Goal: Transaction & Acquisition: Purchase product/service

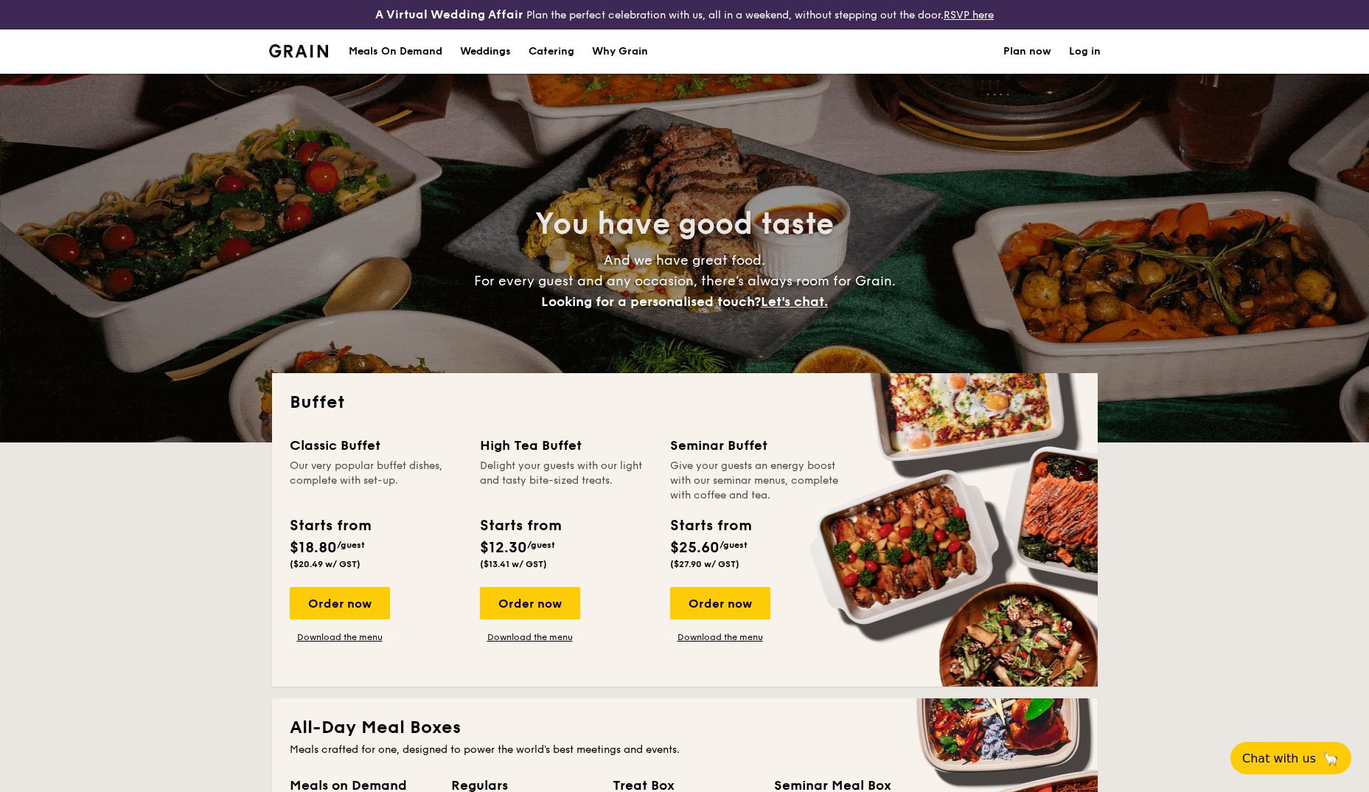
select select
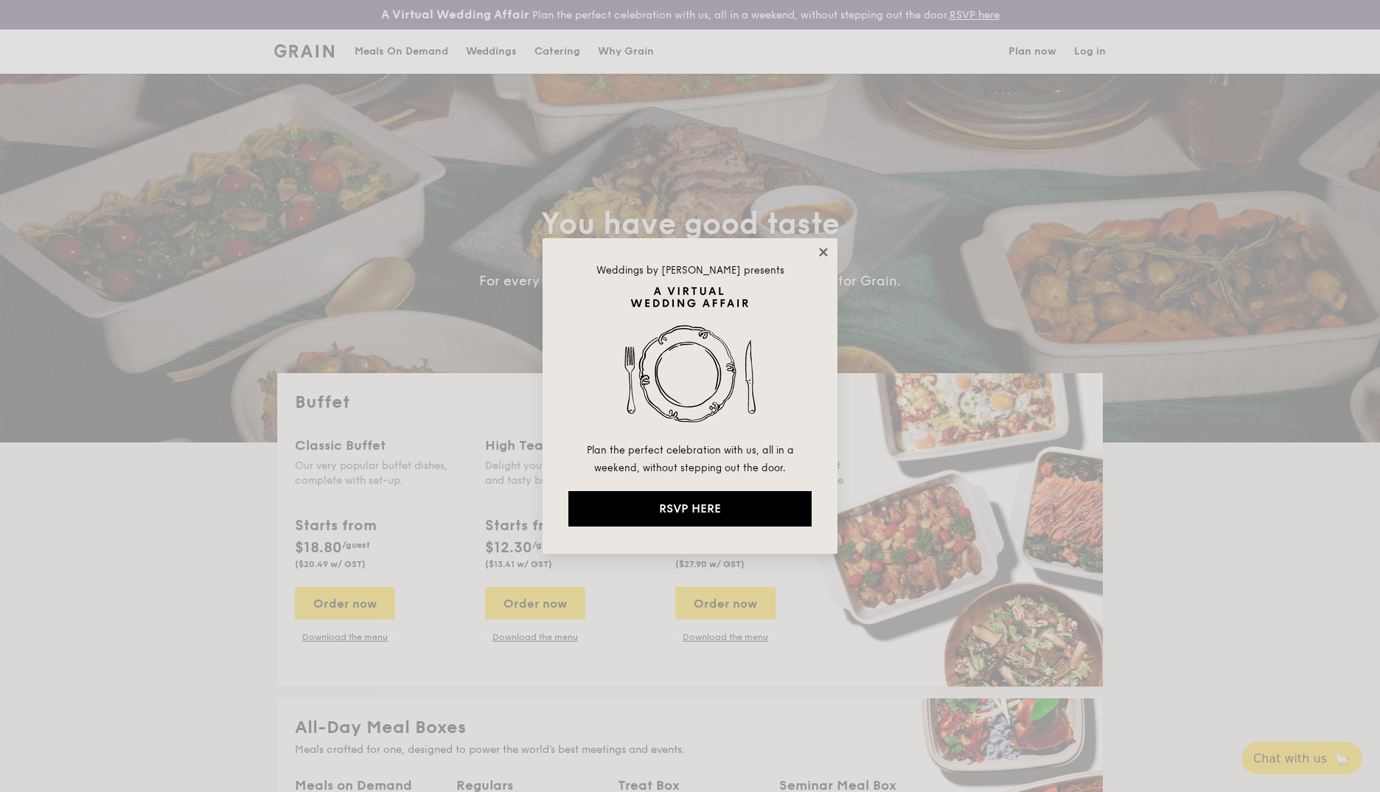
click at [823, 249] on icon at bounding box center [823, 252] width 13 height 13
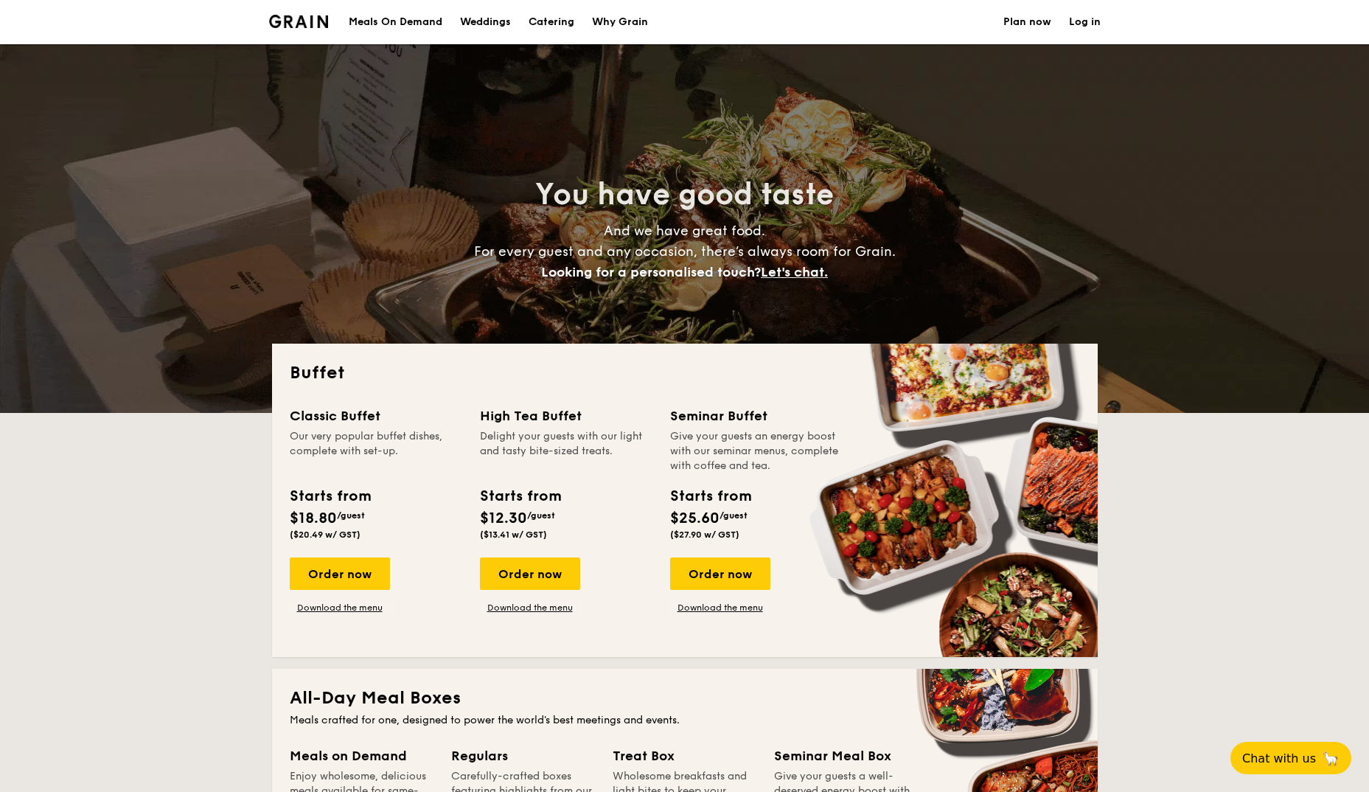
scroll to position [74, 0]
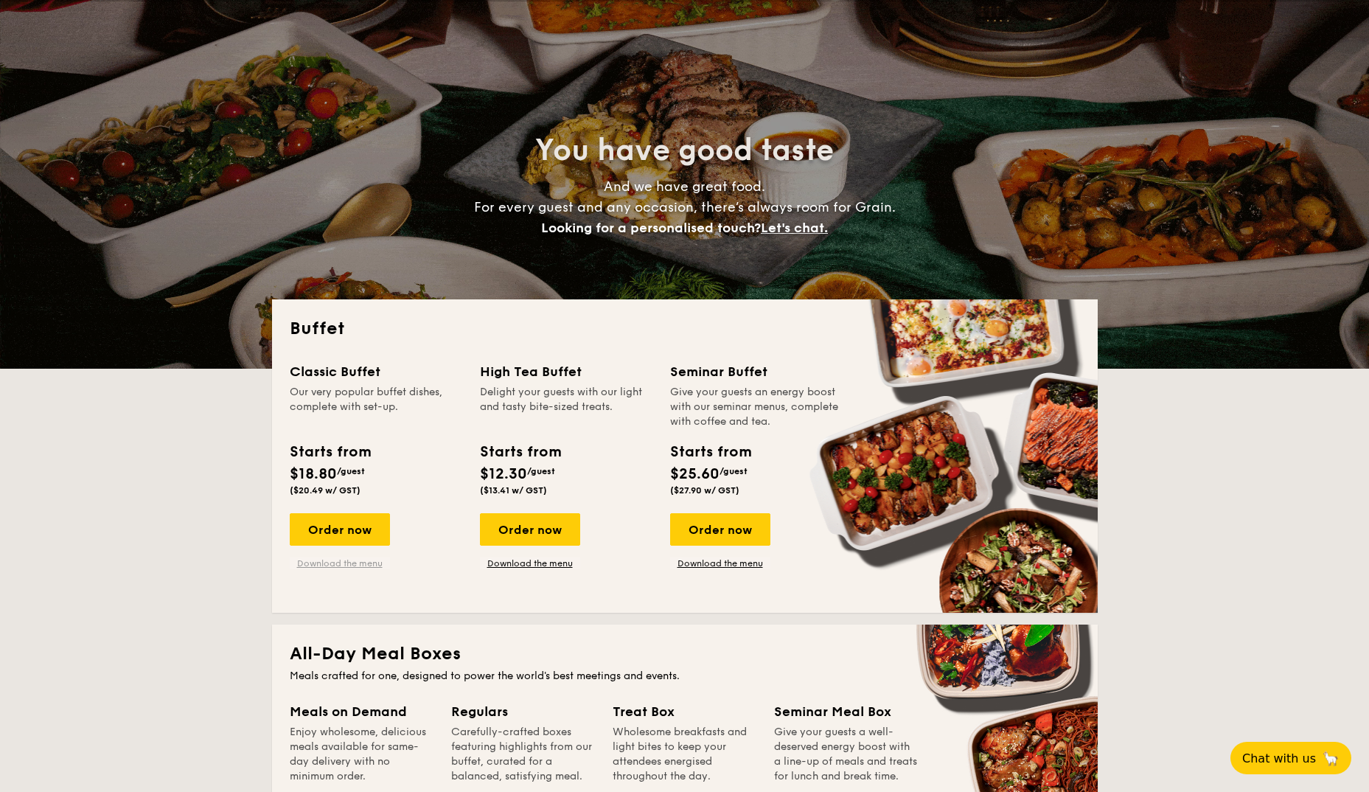
click at [356, 565] on link "Download the menu" at bounding box center [340, 563] width 100 height 12
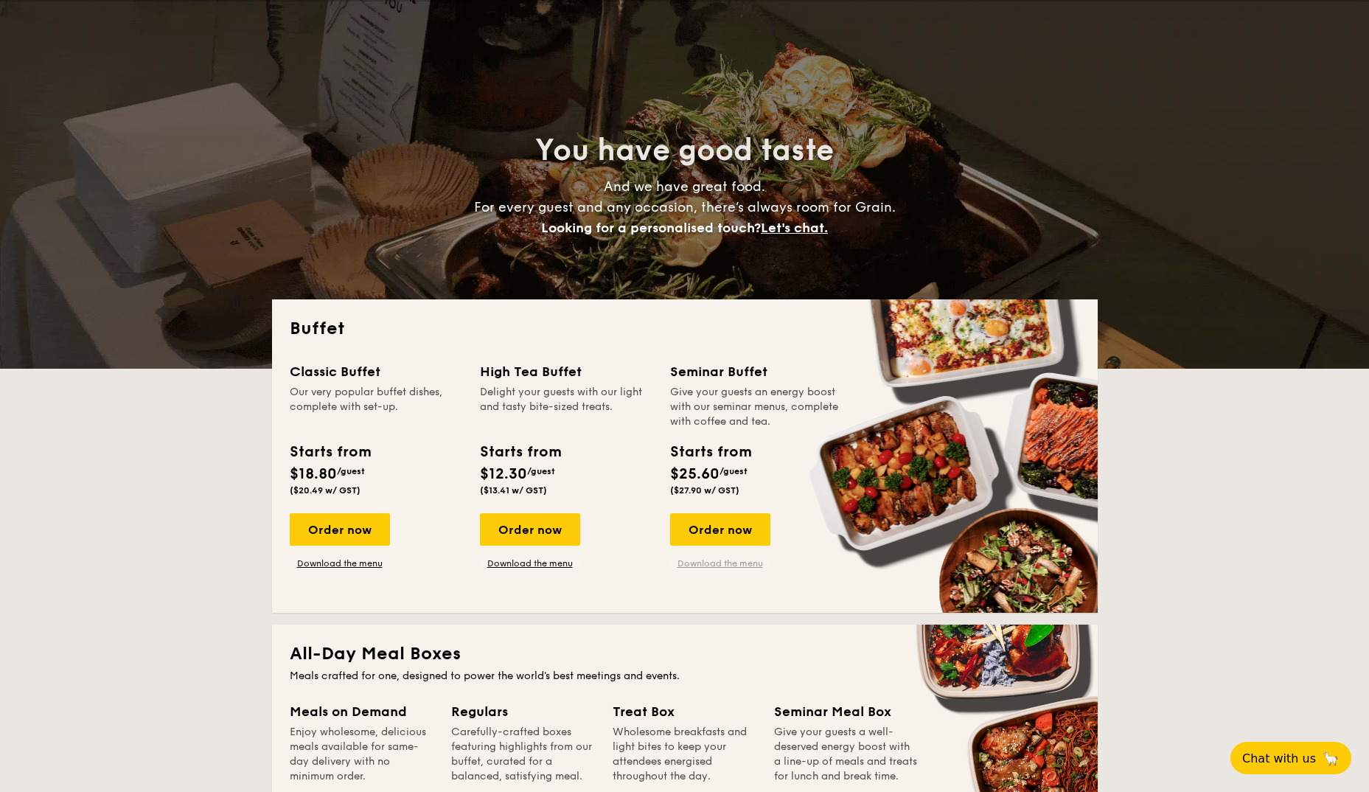
click at [723, 568] on link "Download the menu" at bounding box center [720, 563] width 100 height 12
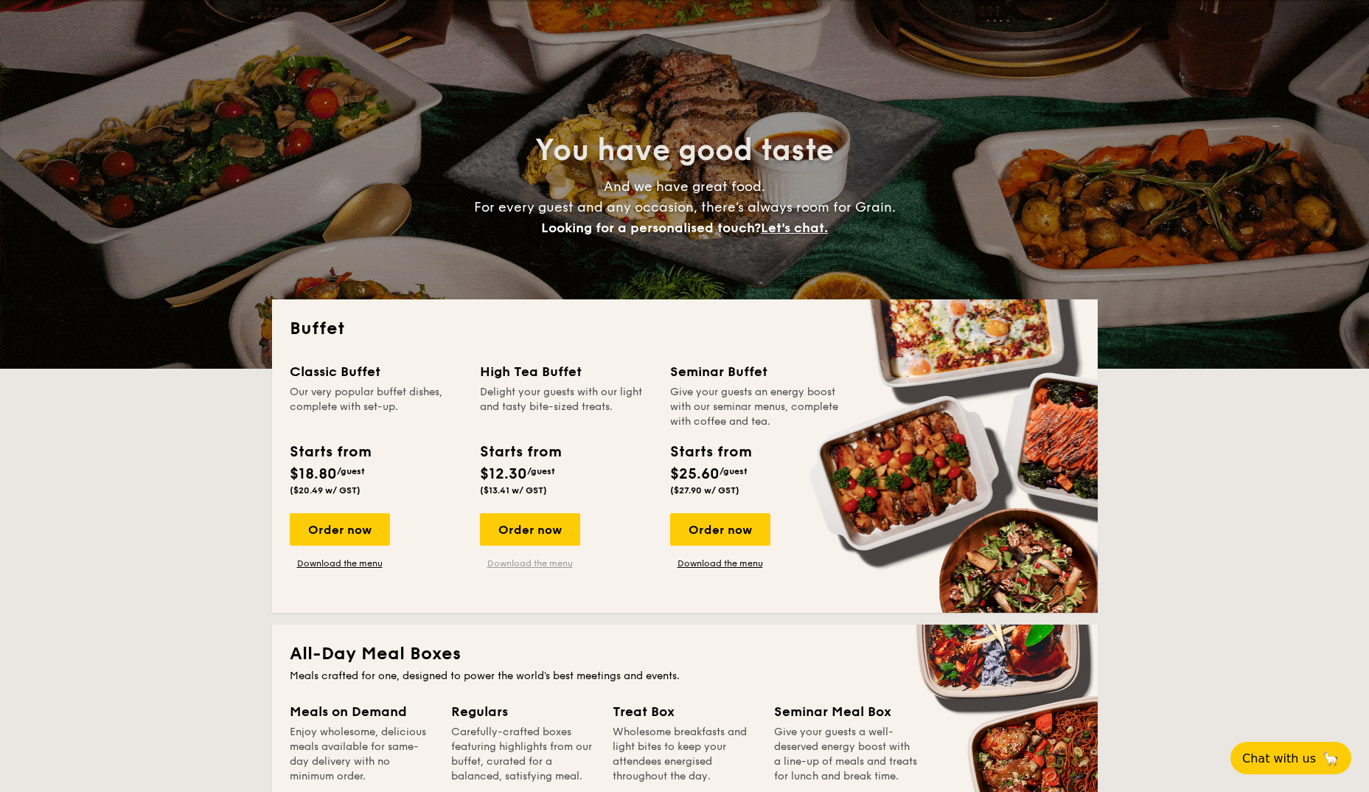
click at [512, 564] on link "Download the menu" at bounding box center [530, 563] width 100 height 12
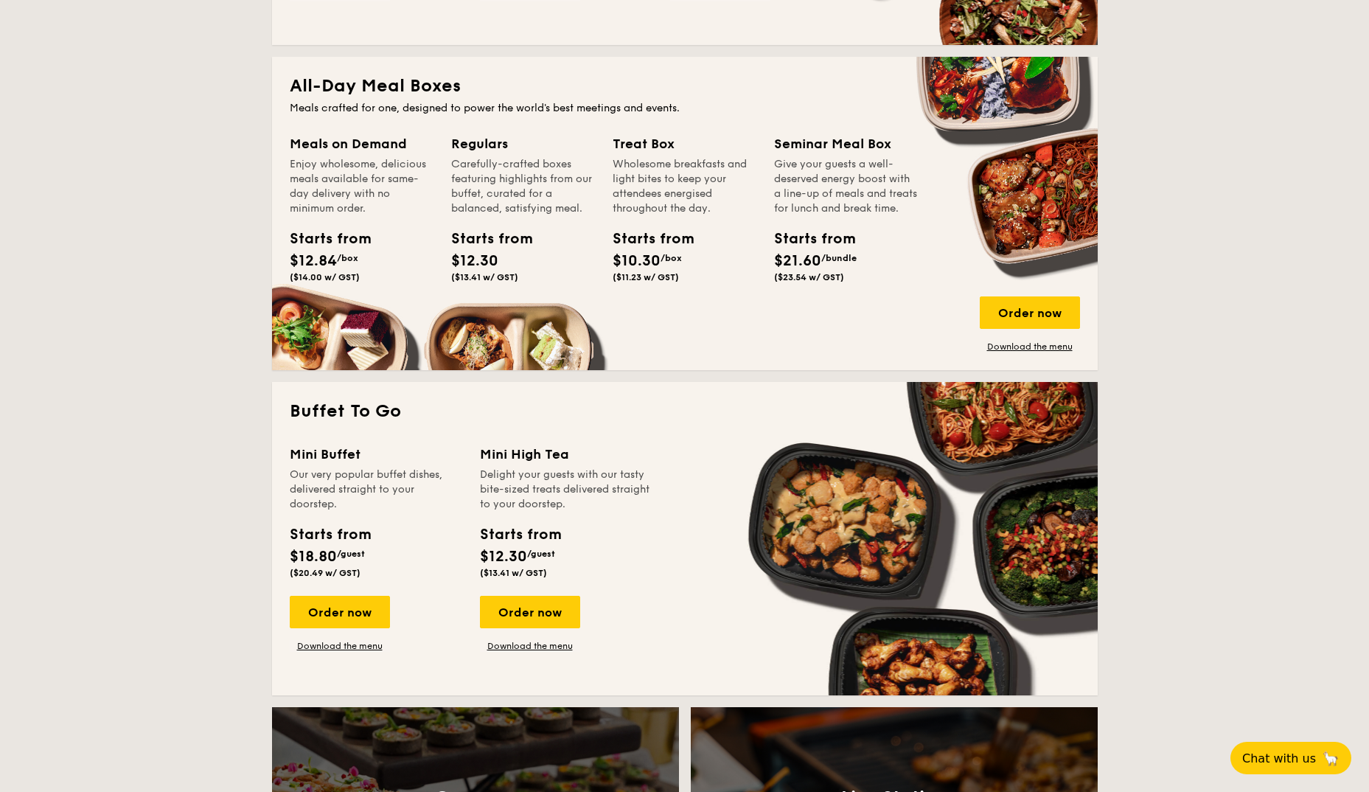
scroll to position [664, 0]
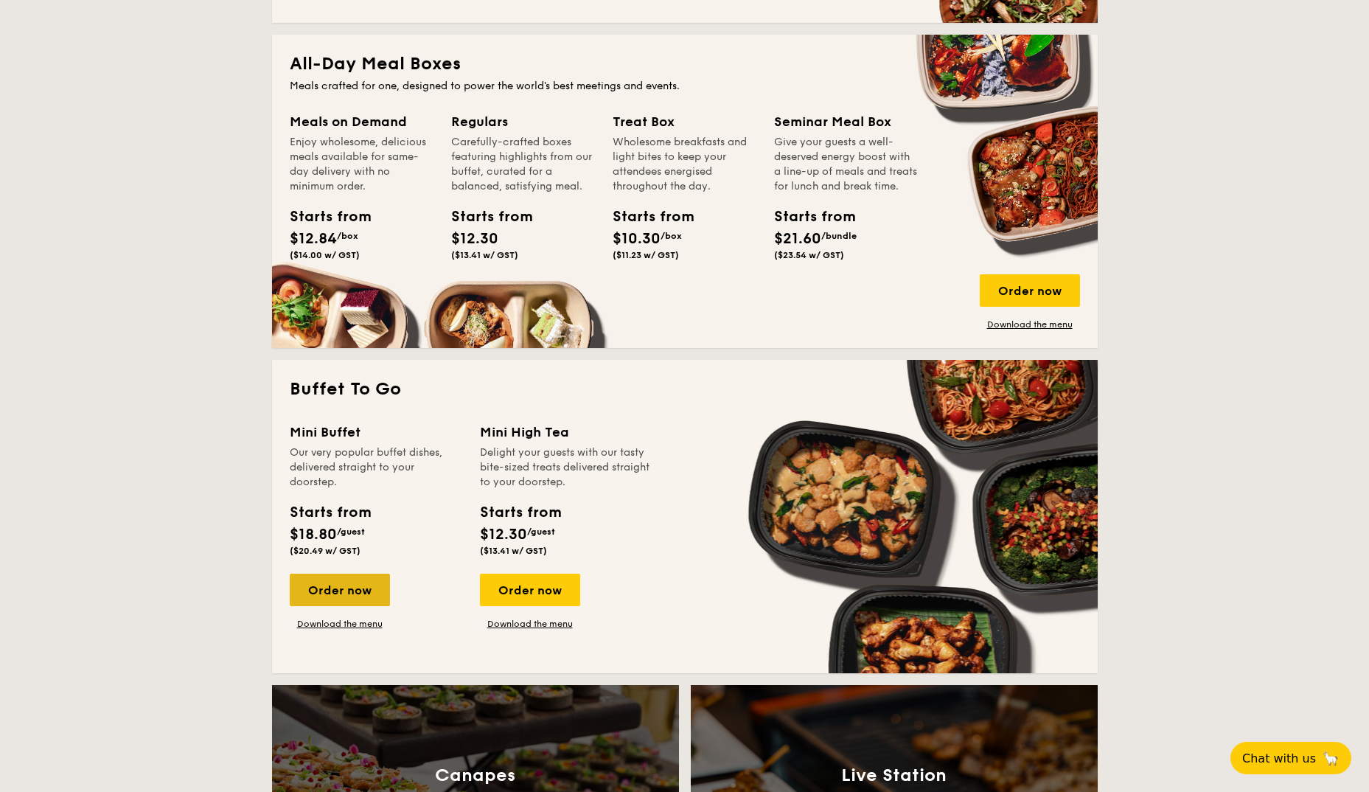
click at [367, 596] on div "Order now" at bounding box center [340, 590] width 100 height 32
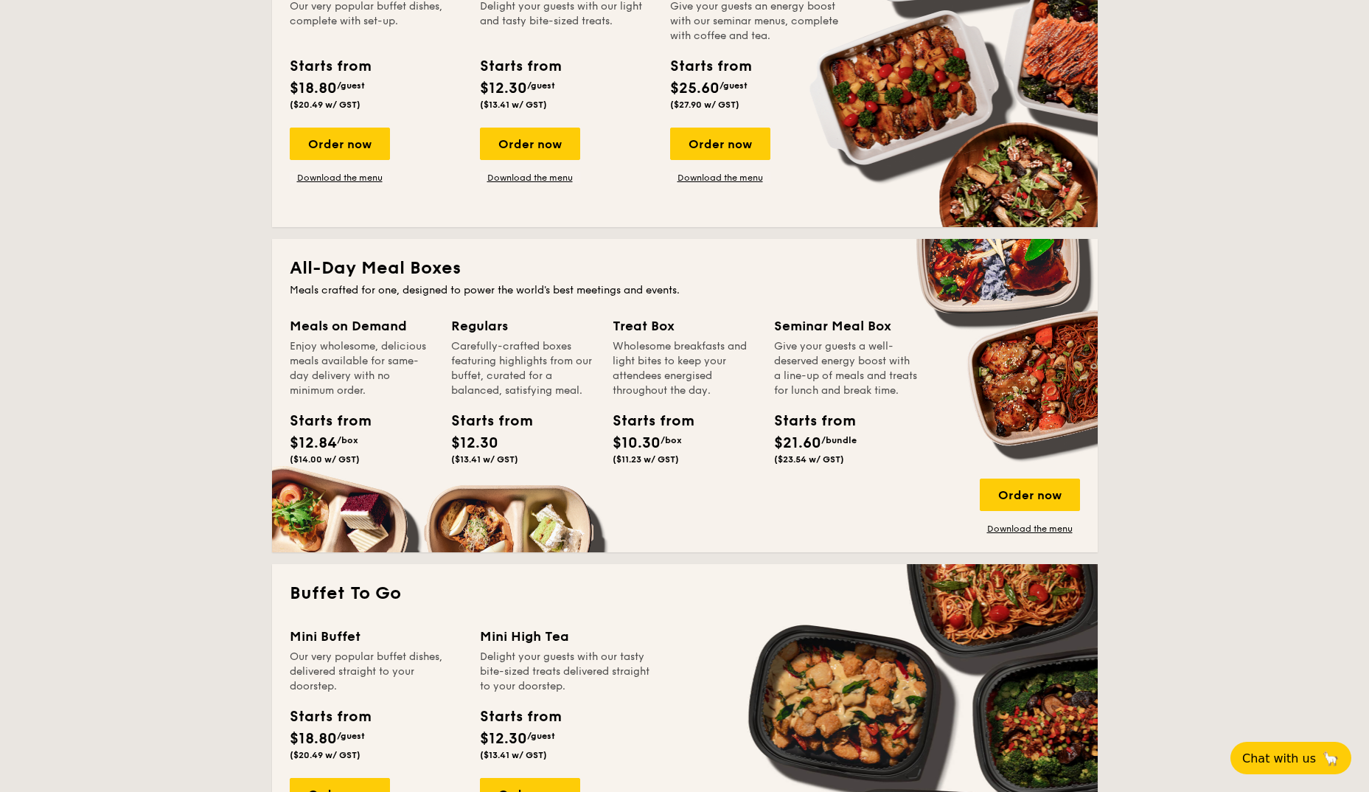
scroll to position [297, 0]
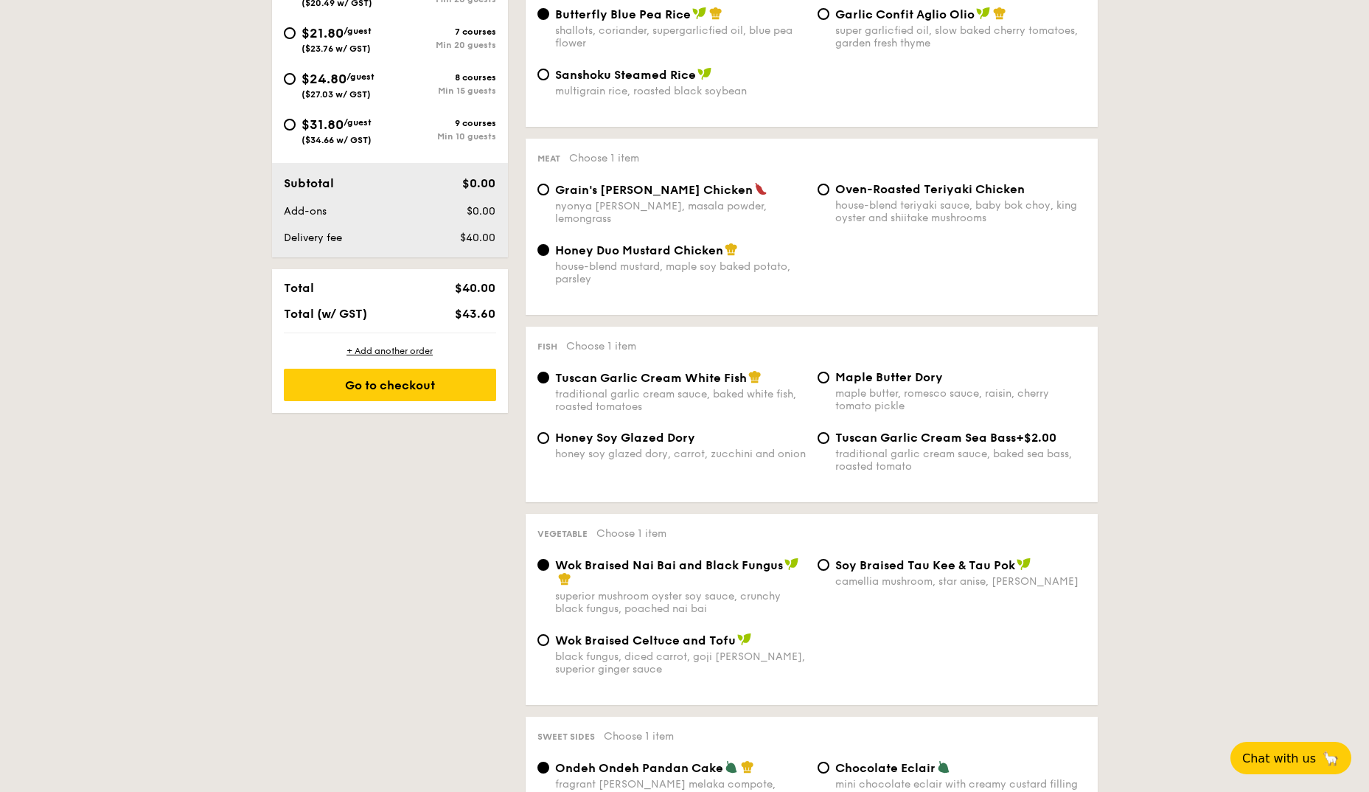
scroll to position [344, 0]
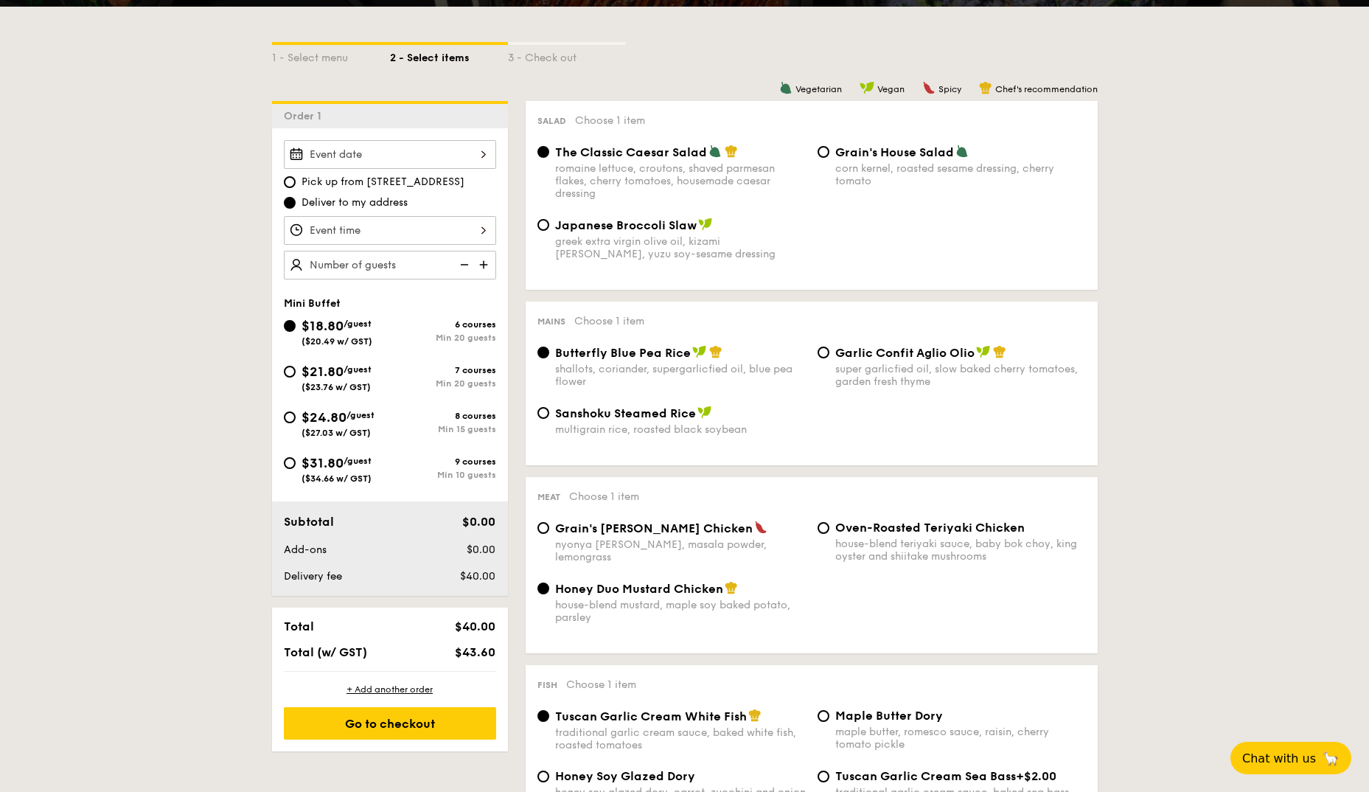
click at [467, 235] on div at bounding box center [390, 230] width 212 height 29
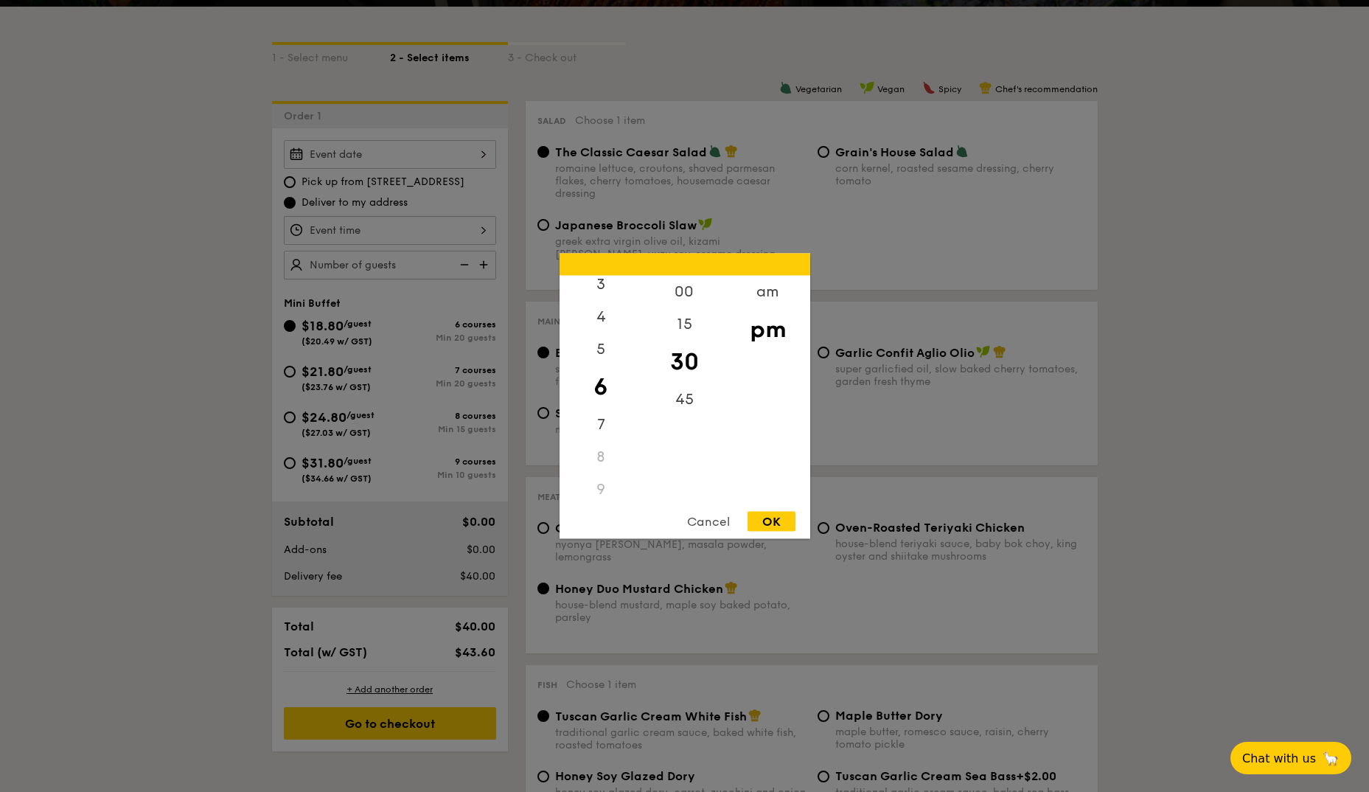
scroll to position [175, 0]
click at [607, 360] on div "7" at bounding box center [601, 359] width 83 height 43
click at [774, 293] on div "am" at bounding box center [767, 297] width 83 height 43
click at [139, 341] on div at bounding box center [684, 396] width 1369 height 792
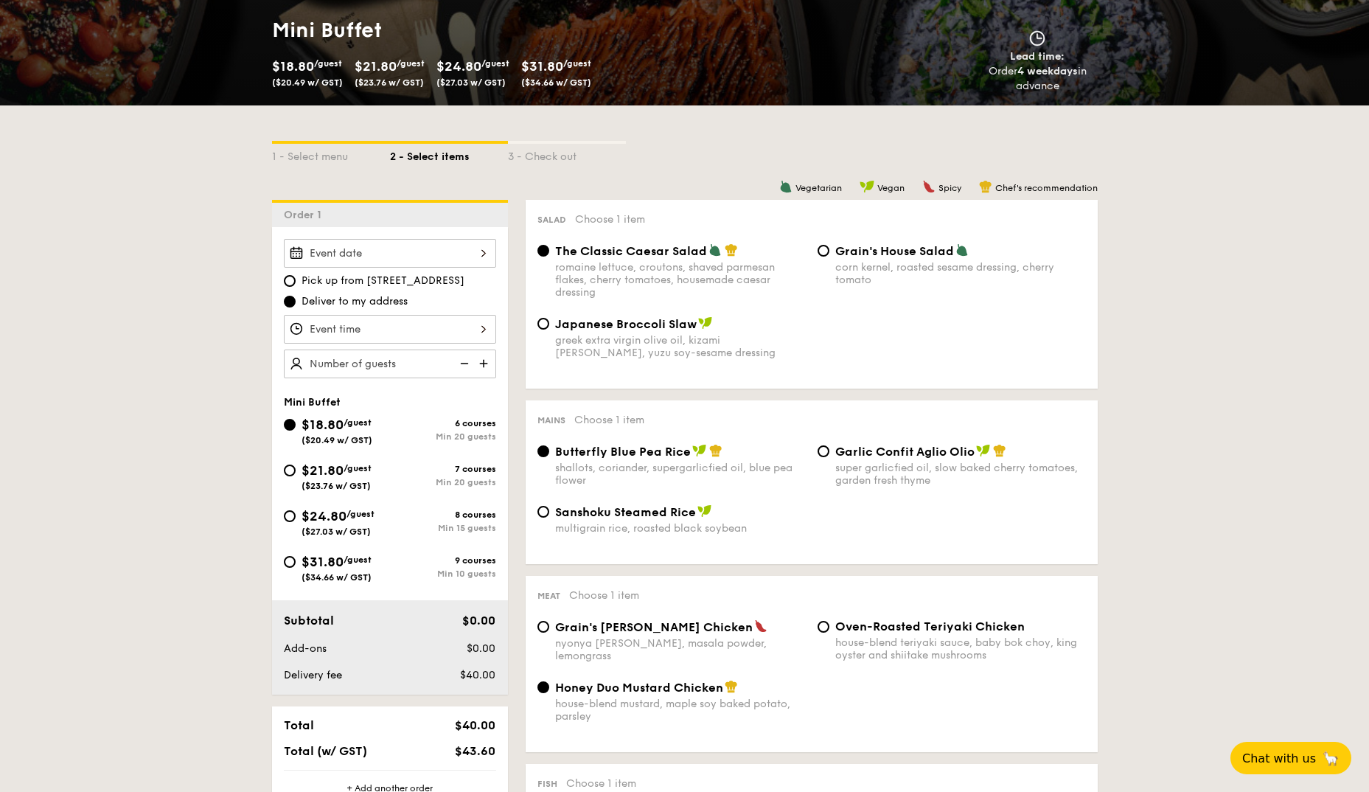
scroll to position [271, 0]
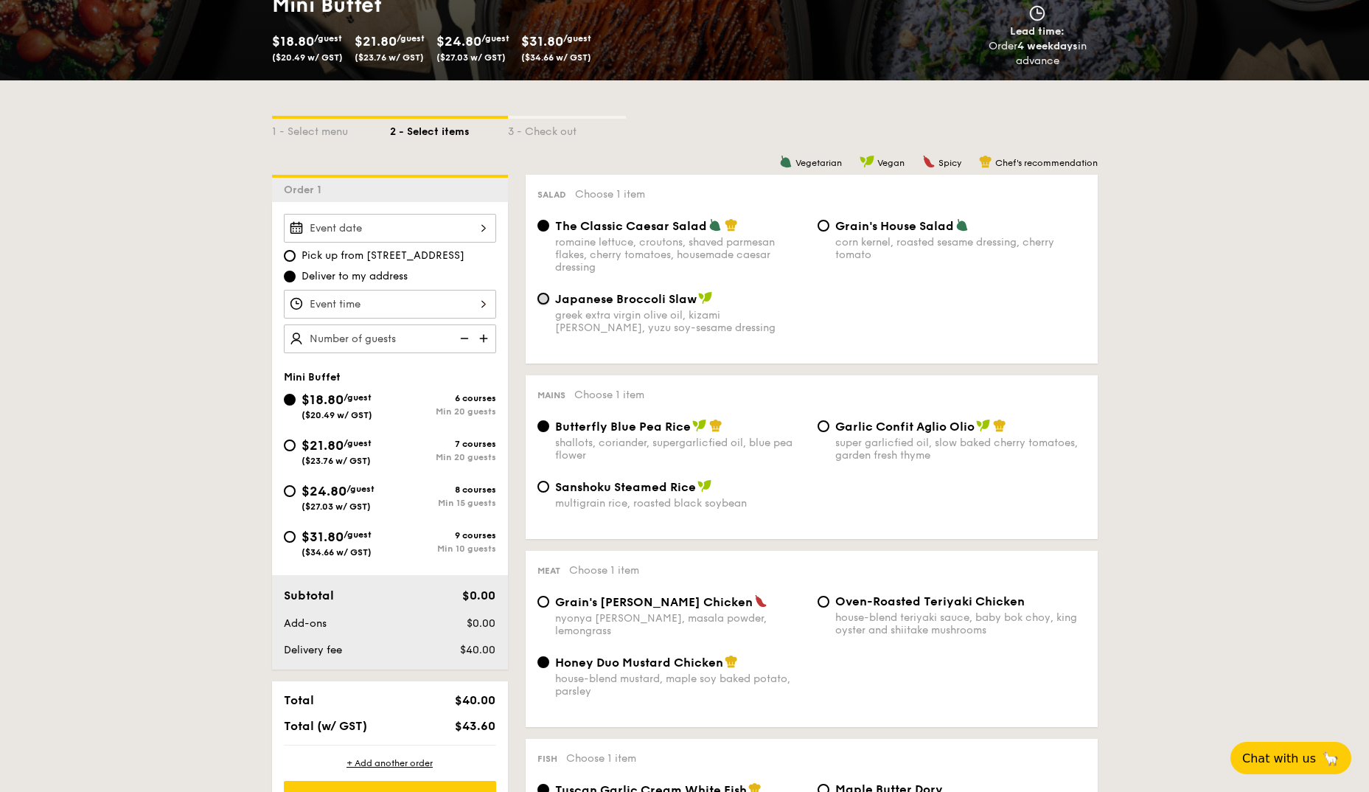
click at [543, 300] on input "Japanese Broccoli Slaw greek extra virgin olive oil, kizami [PERSON_NAME], yuzu…" at bounding box center [544, 299] width 12 height 12
radio input "true"
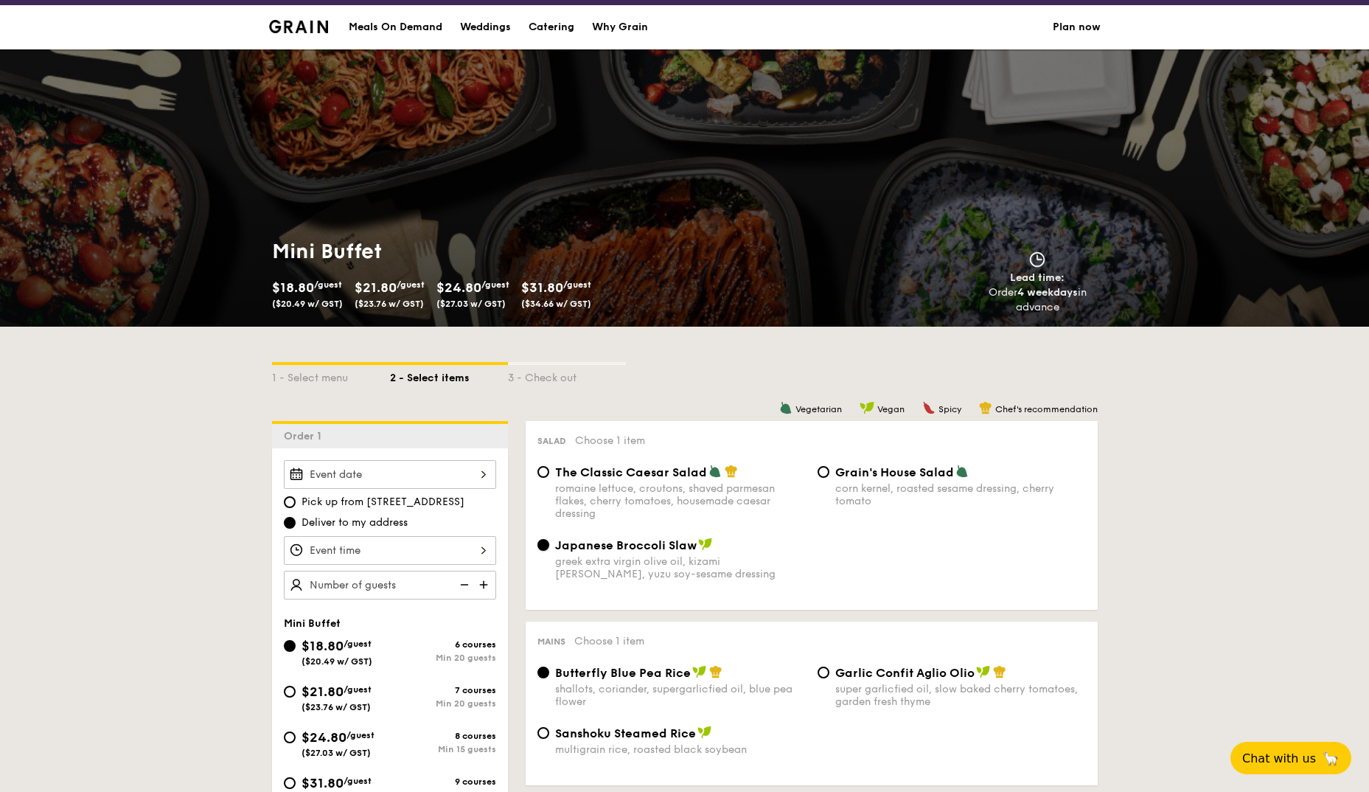
scroll to position [0, 0]
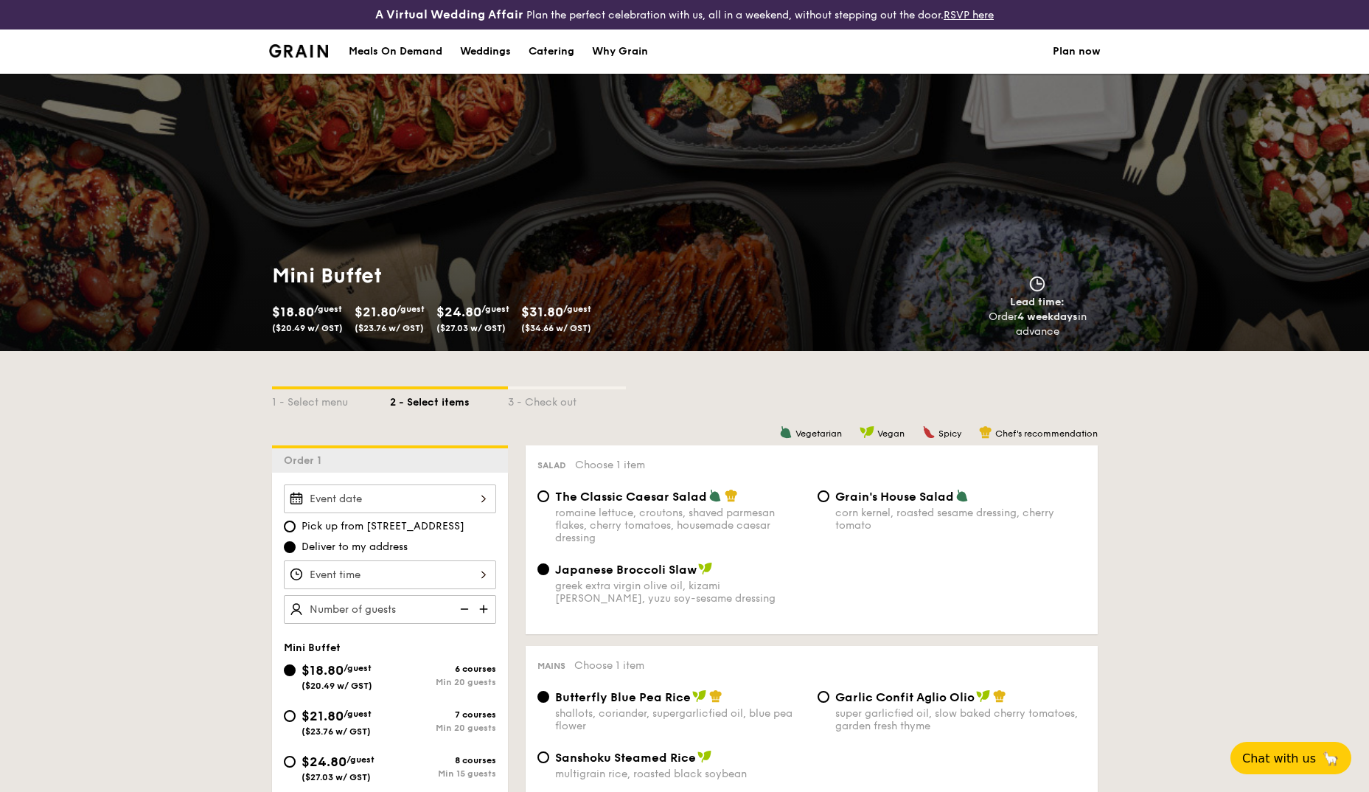
click at [416, 47] on div "Meals On Demand" at bounding box center [396, 51] width 94 height 44
click at [543, 52] on div "Catering" at bounding box center [552, 51] width 46 height 44
select select
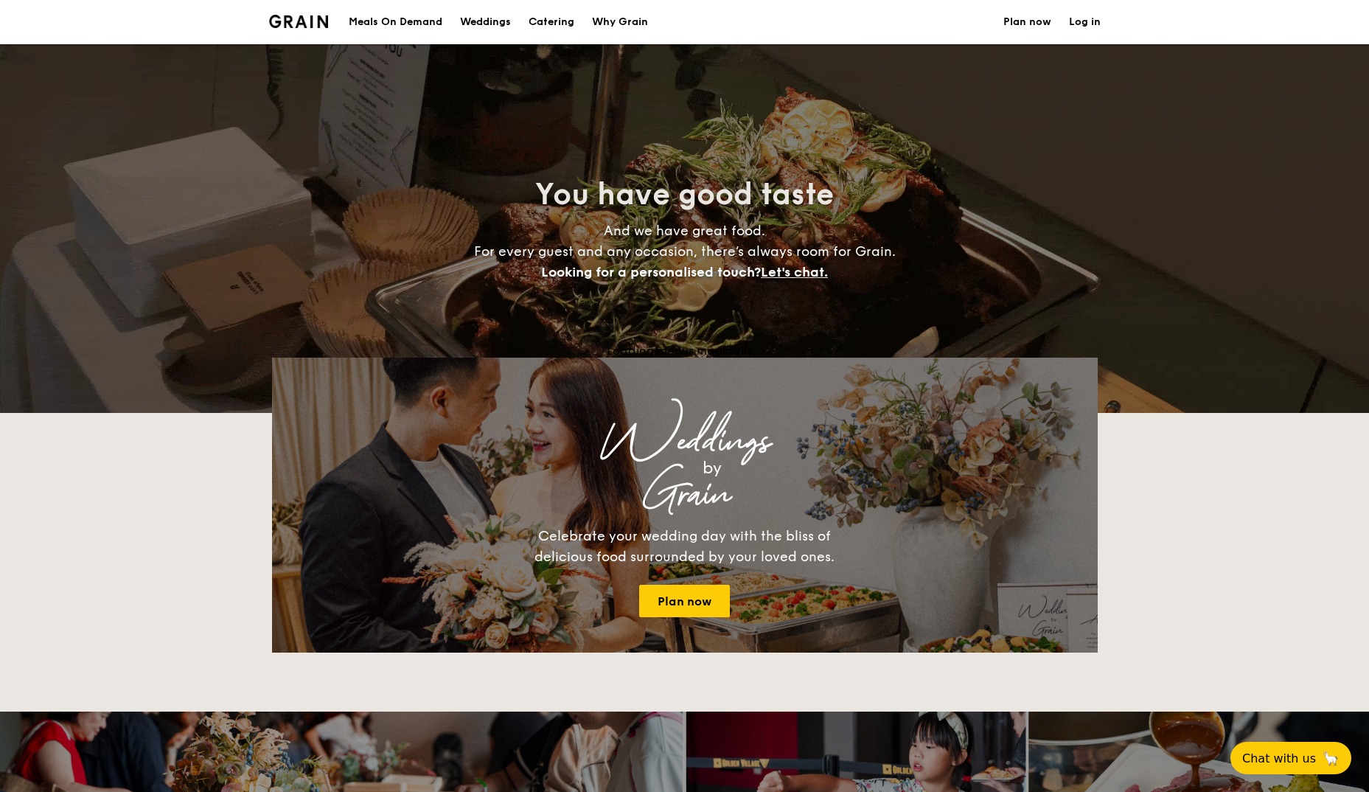
click at [554, 22] on h1 "Catering" at bounding box center [552, 22] width 46 height 44
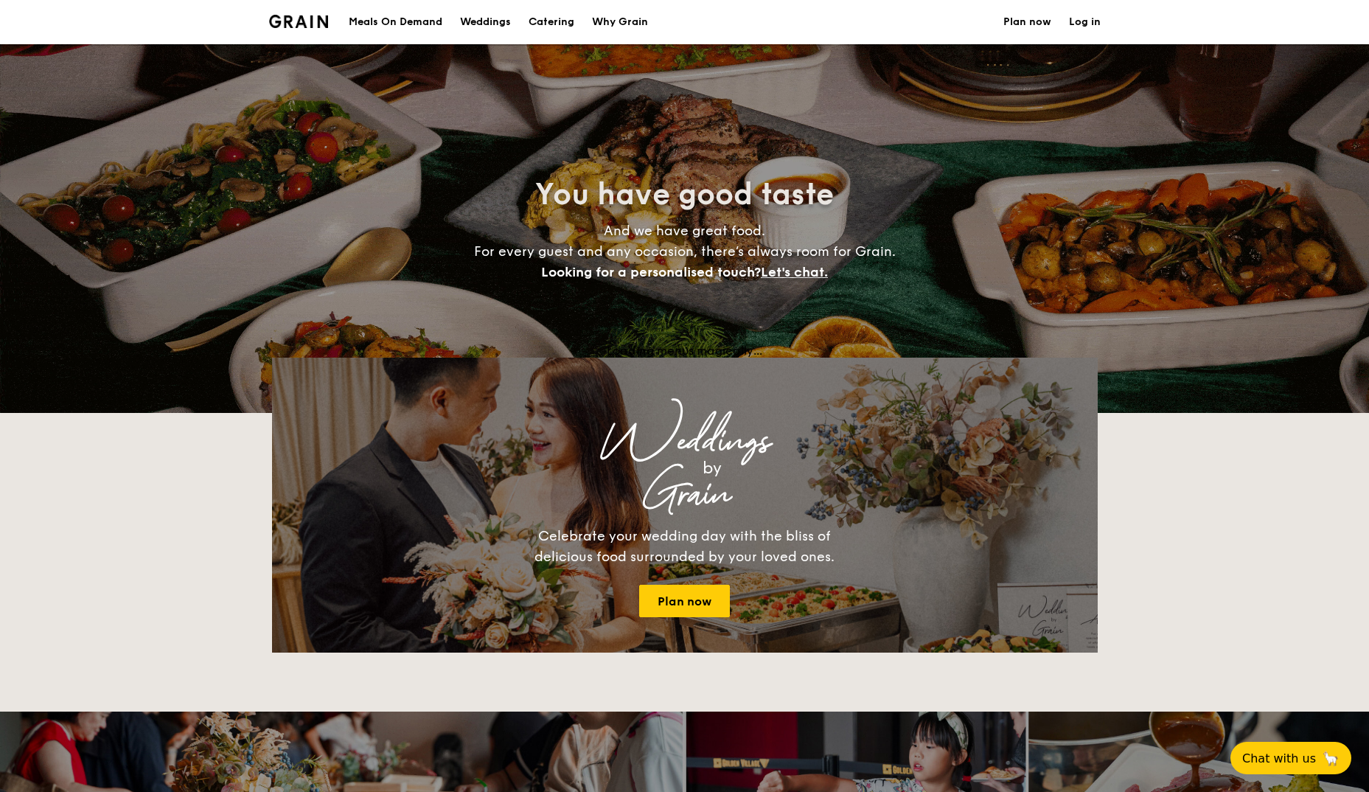
click at [552, 21] on h1 "Catering" at bounding box center [552, 22] width 46 height 44
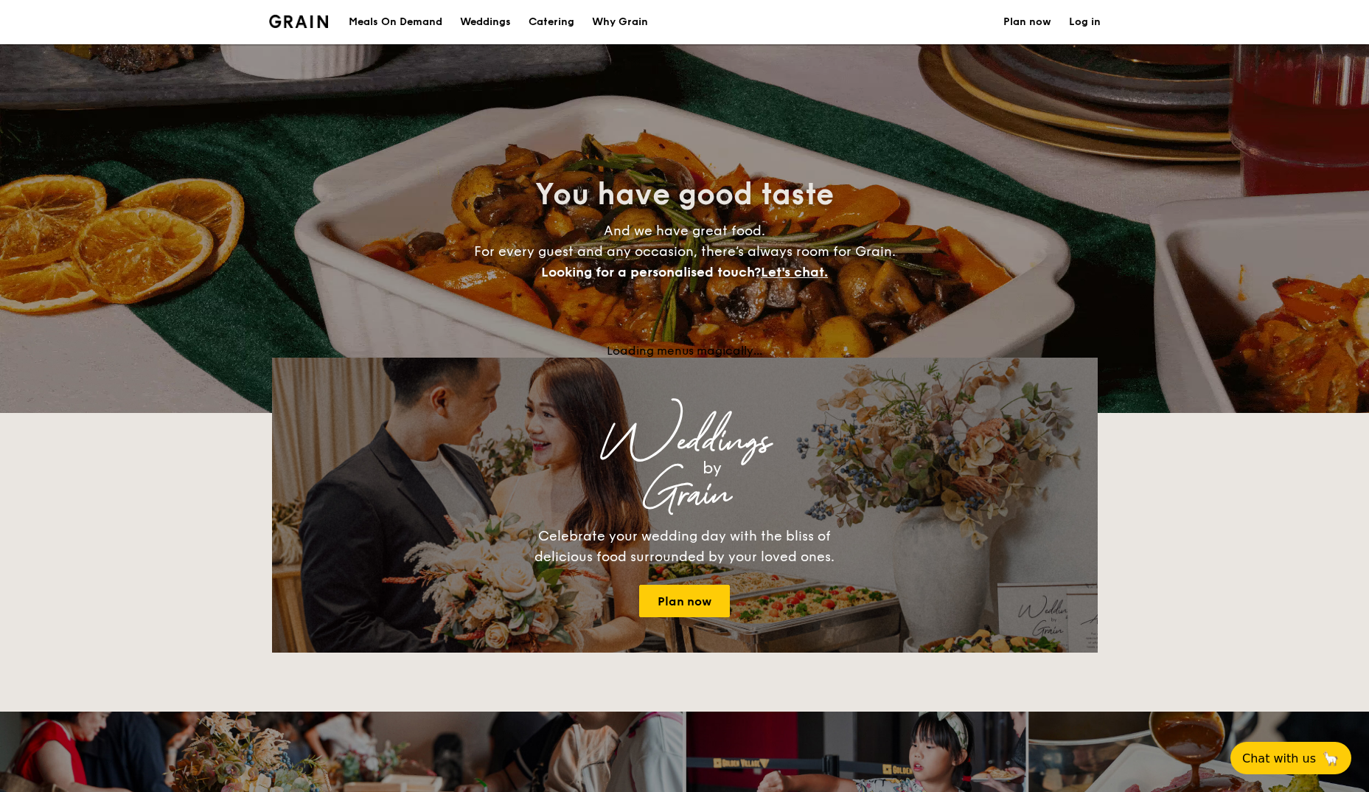
click at [562, 19] on h1 "Catering" at bounding box center [552, 22] width 46 height 44
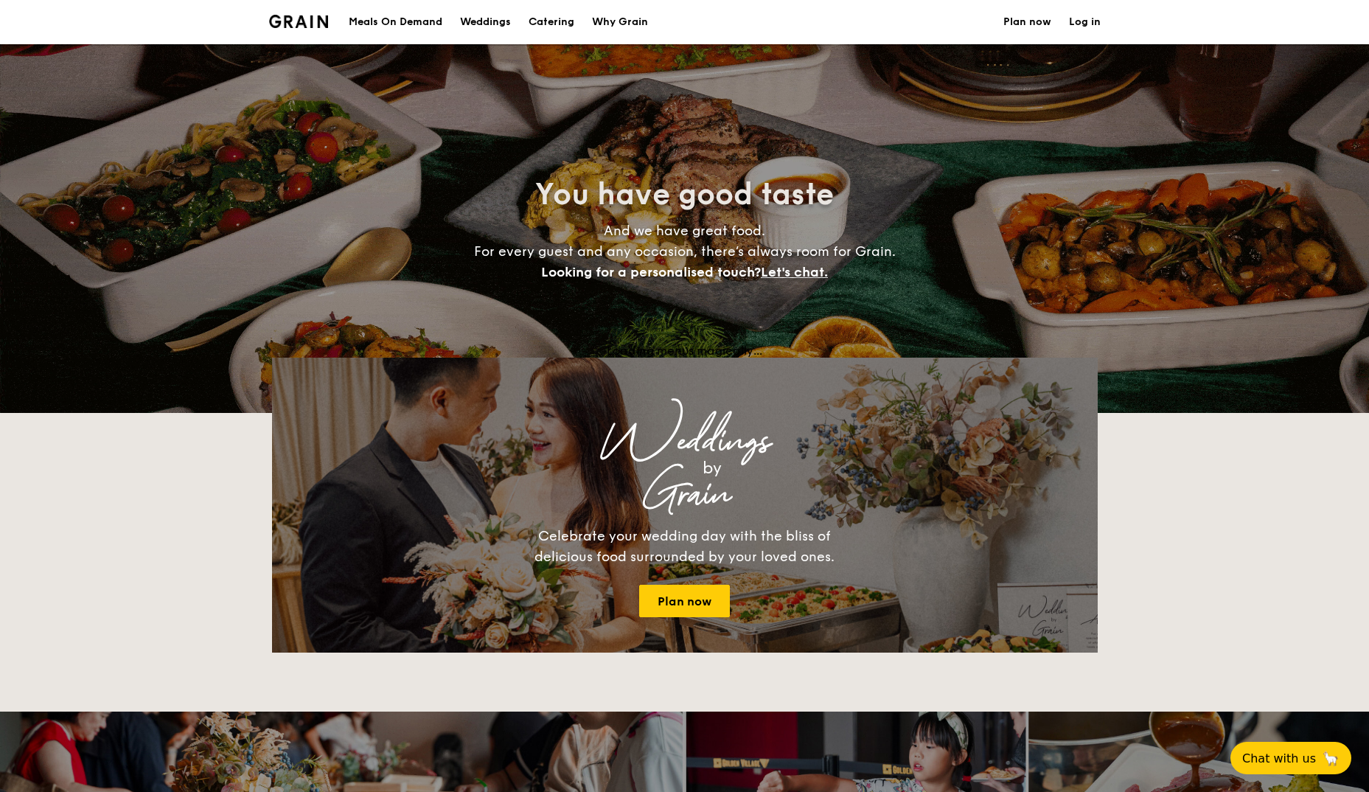
click at [560, 22] on h1 "Catering" at bounding box center [552, 22] width 46 height 44
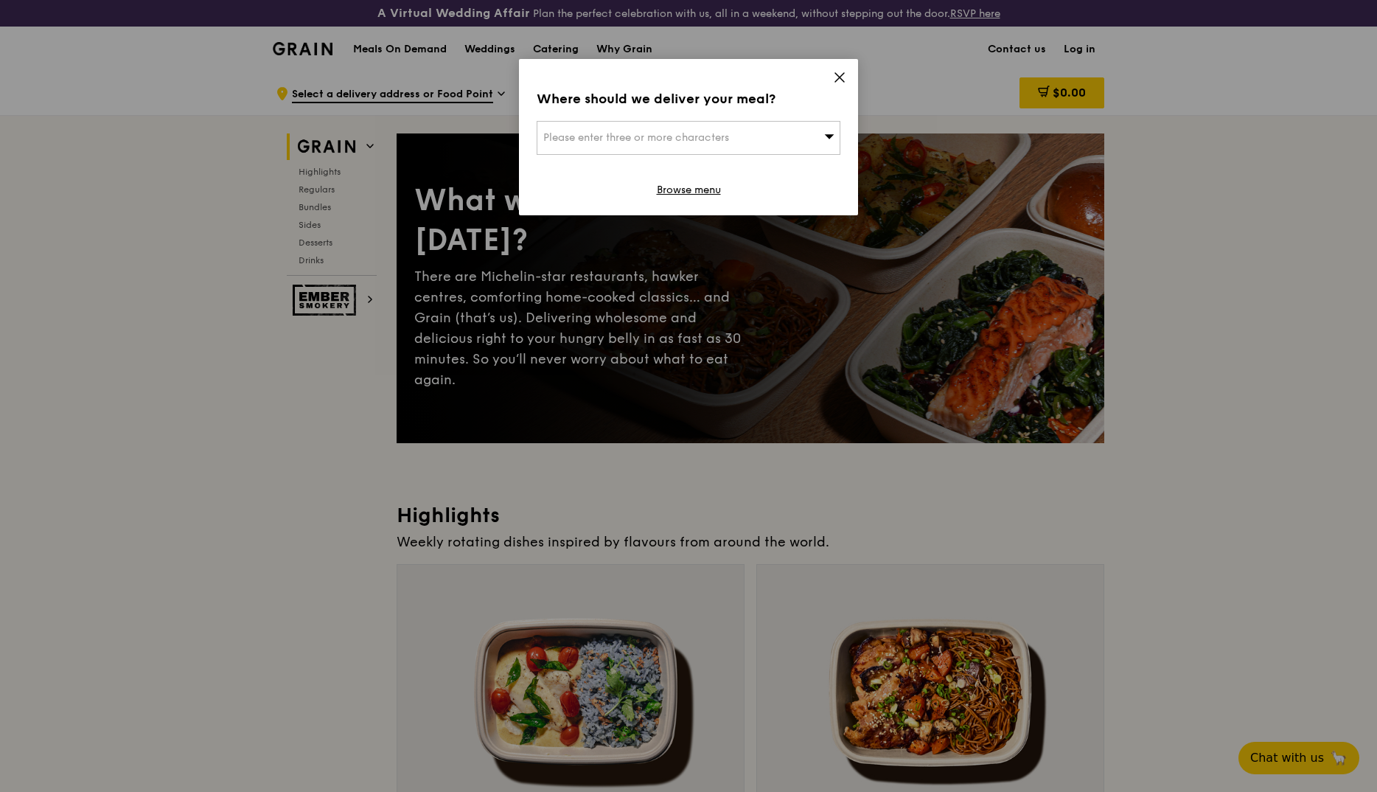
click at [830, 80] on div "Where should we deliver your meal? Please enter three or more characters Browse…" at bounding box center [688, 137] width 339 height 156
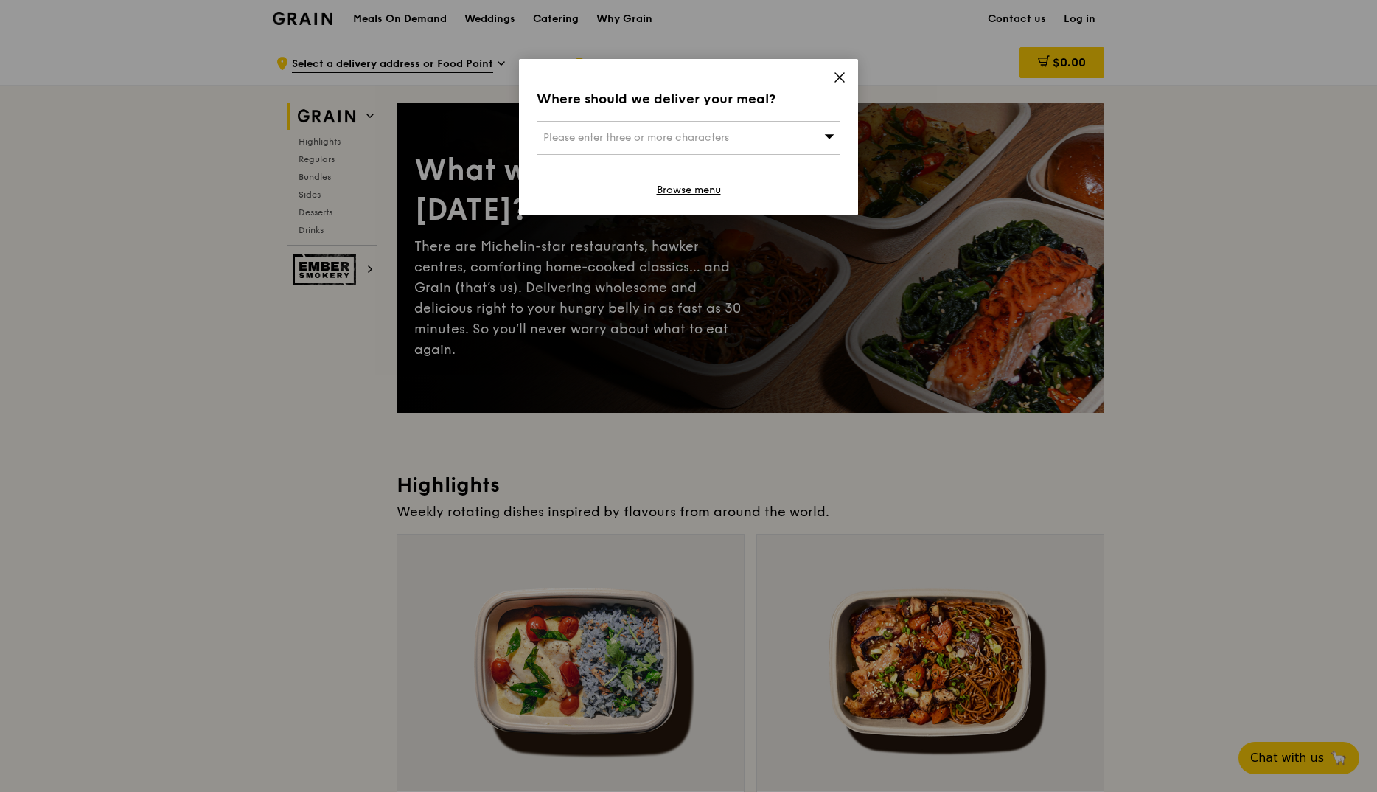
scroll to position [369, 0]
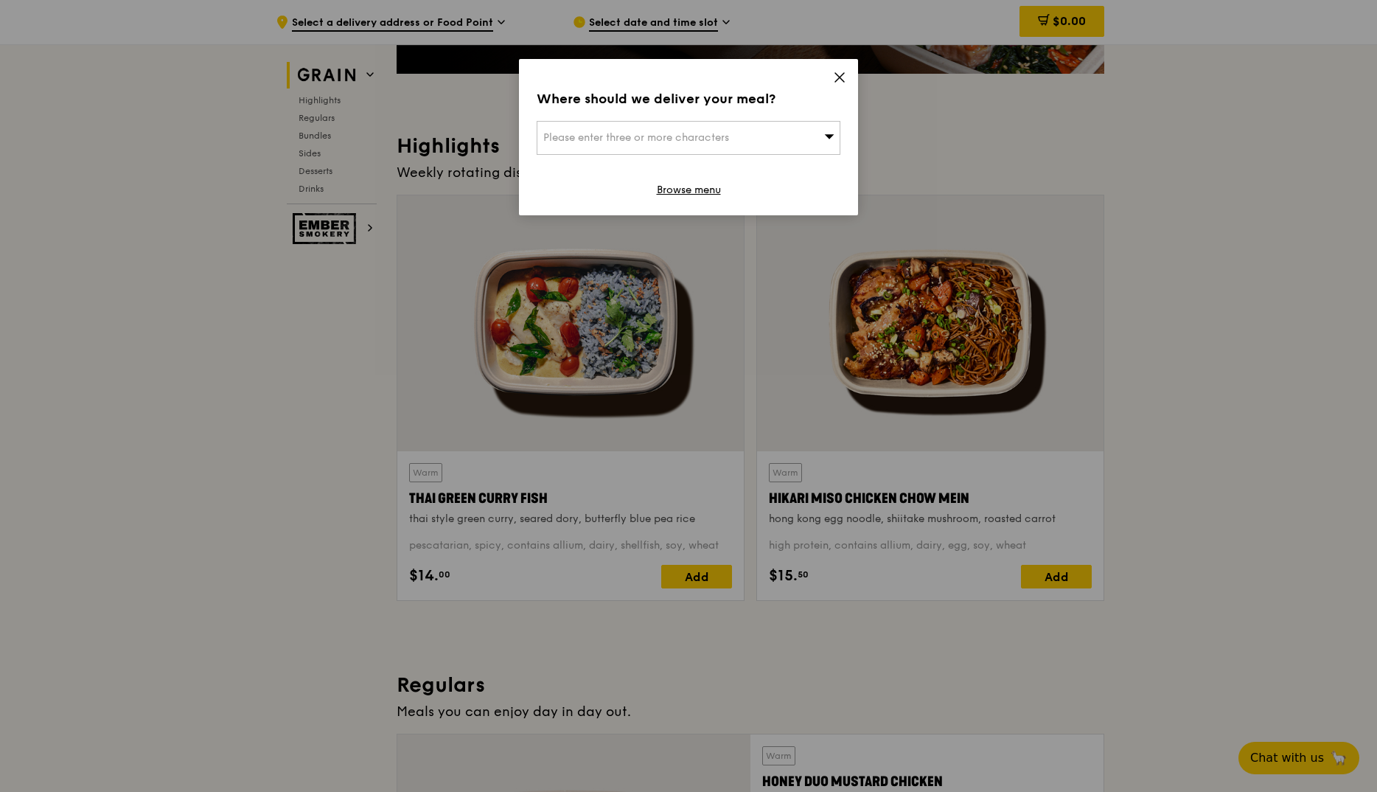
click at [841, 80] on icon at bounding box center [839, 77] width 13 height 13
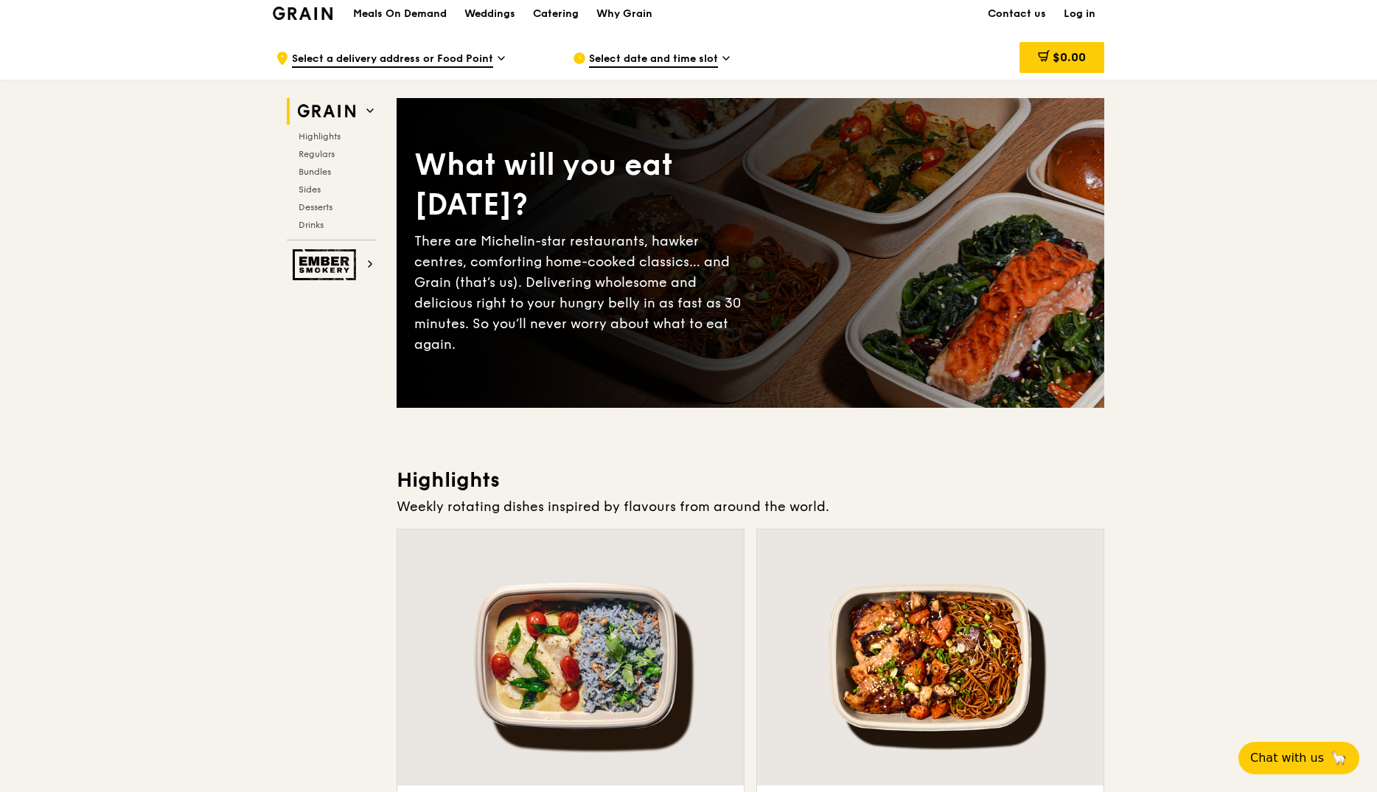
scroll to position [0, 0]
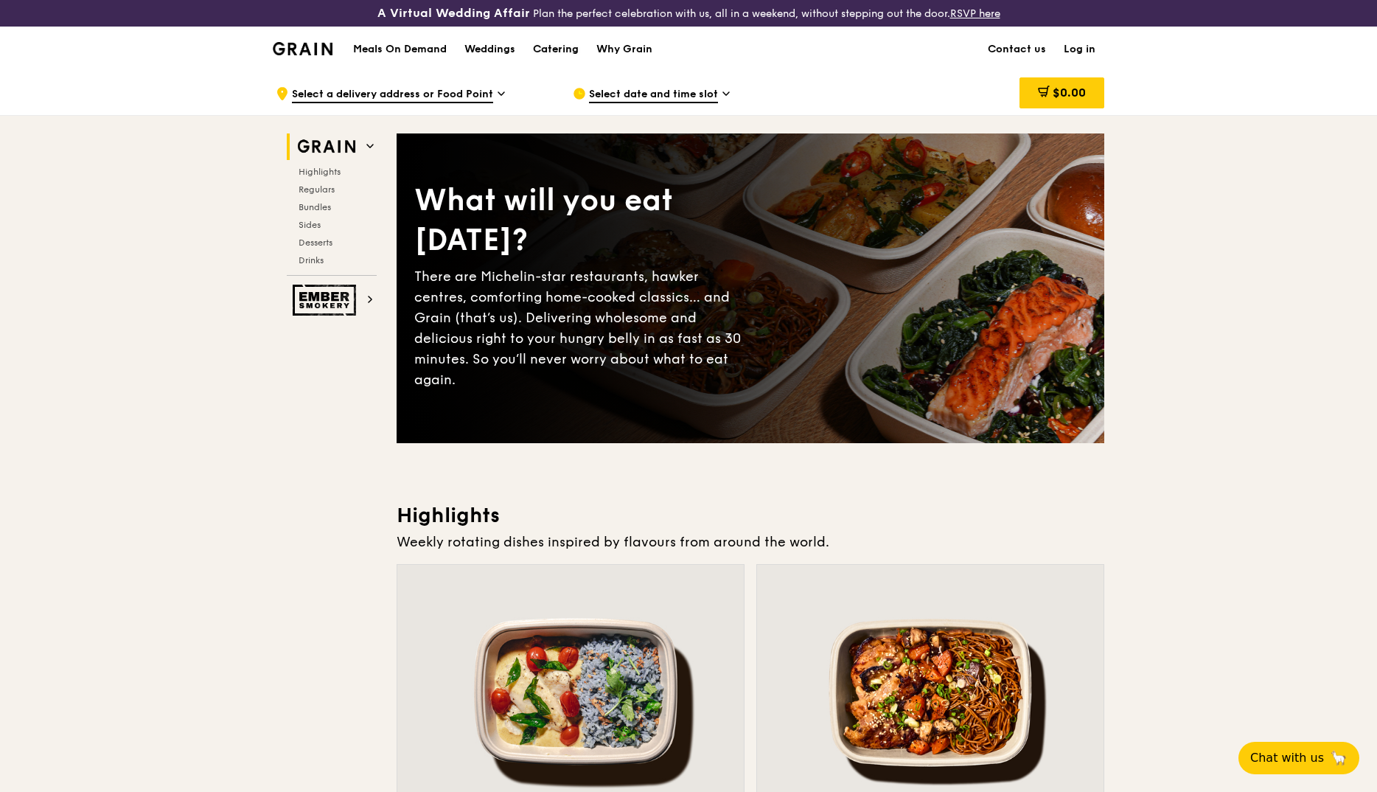
click at [566, 49] on div "Catering" at bounding box center [556, 49] width 46 height 44
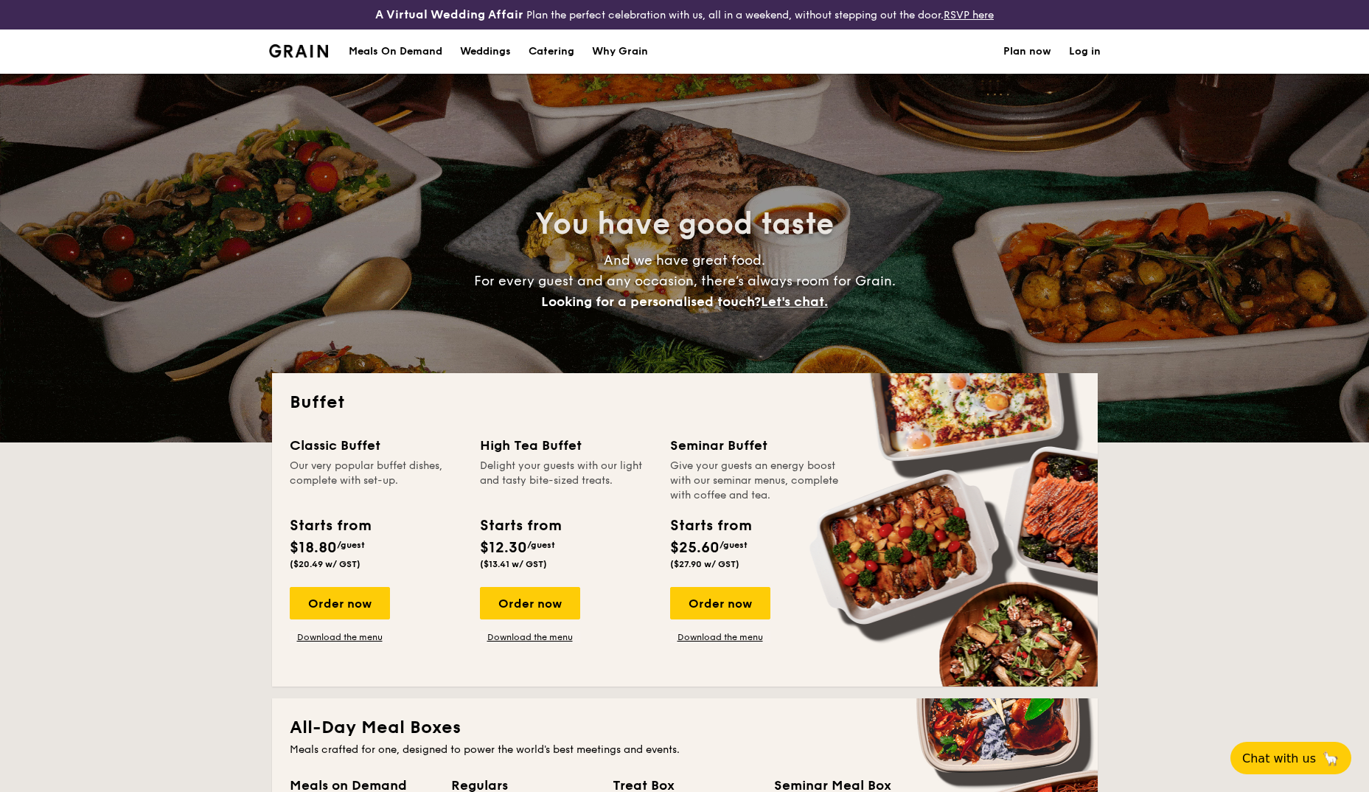
select select
